Goal: Information Seeking & Learning: Learn about a topic

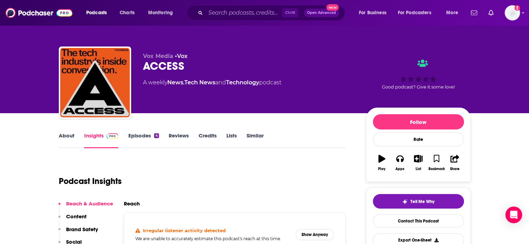
click at [141, 133] on link "Episodes 4" at bounding box center [143, 140] width 31 height 16
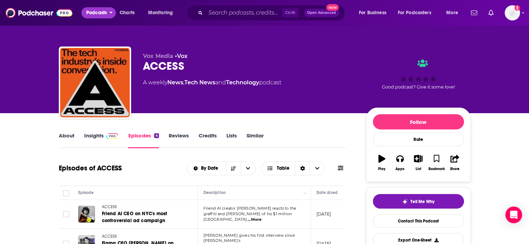
click at [92, 11] on span "Podcasts" at bounding box center [96, 13] width 21 height 10
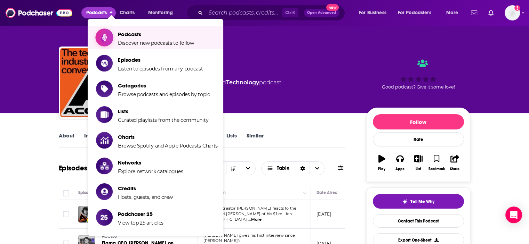
click at [122, 39] on span "Podcasts Discover new podcasts to follow" at bounding box center [156, 37] width 76 height 17
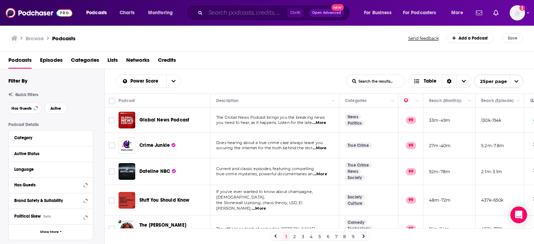
click at [218, 13] on input "Search podcasts, credits, & more..." at bounding box center [246, 12] width 82 height 11
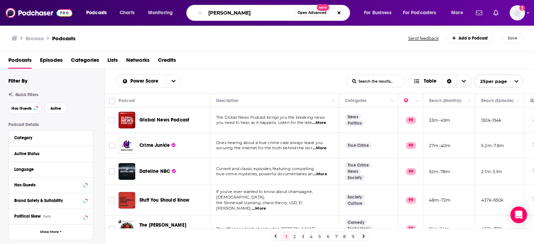
type input "[PERSON_NAME]"
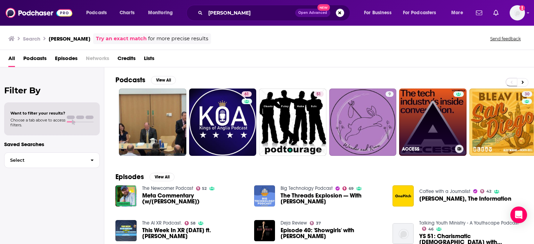
click at [441, 126] on link "ACCESS" at bounding box center [432, 122] width 67 height 67
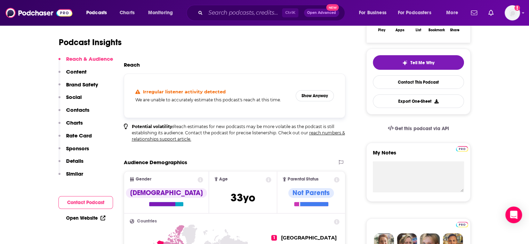
scroll to position [35, 0]
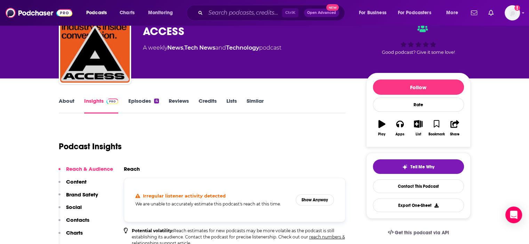
click at [62, 102] on link "About" at bounding box center [67, 106] width 16 height 16
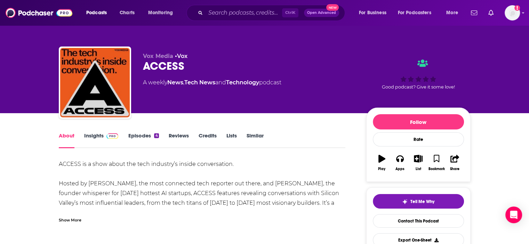
click at [179, 136] on link "Reviews" at bounding box center [179, 140] width 20 height 16
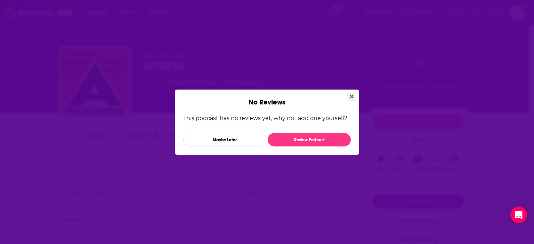
click at [353, 96] on icon "Close" at bounding box center [352, 97] width 4 height 4
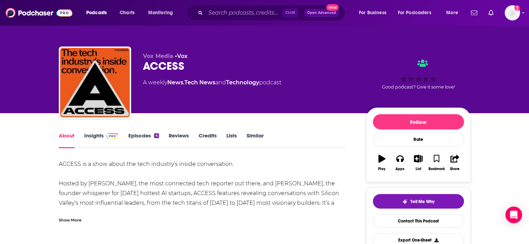
click at [258, 136] on link "Similar" at bounding box center [254, 140] width 17 height 16
